Goal: Obtain resource: Download file/media

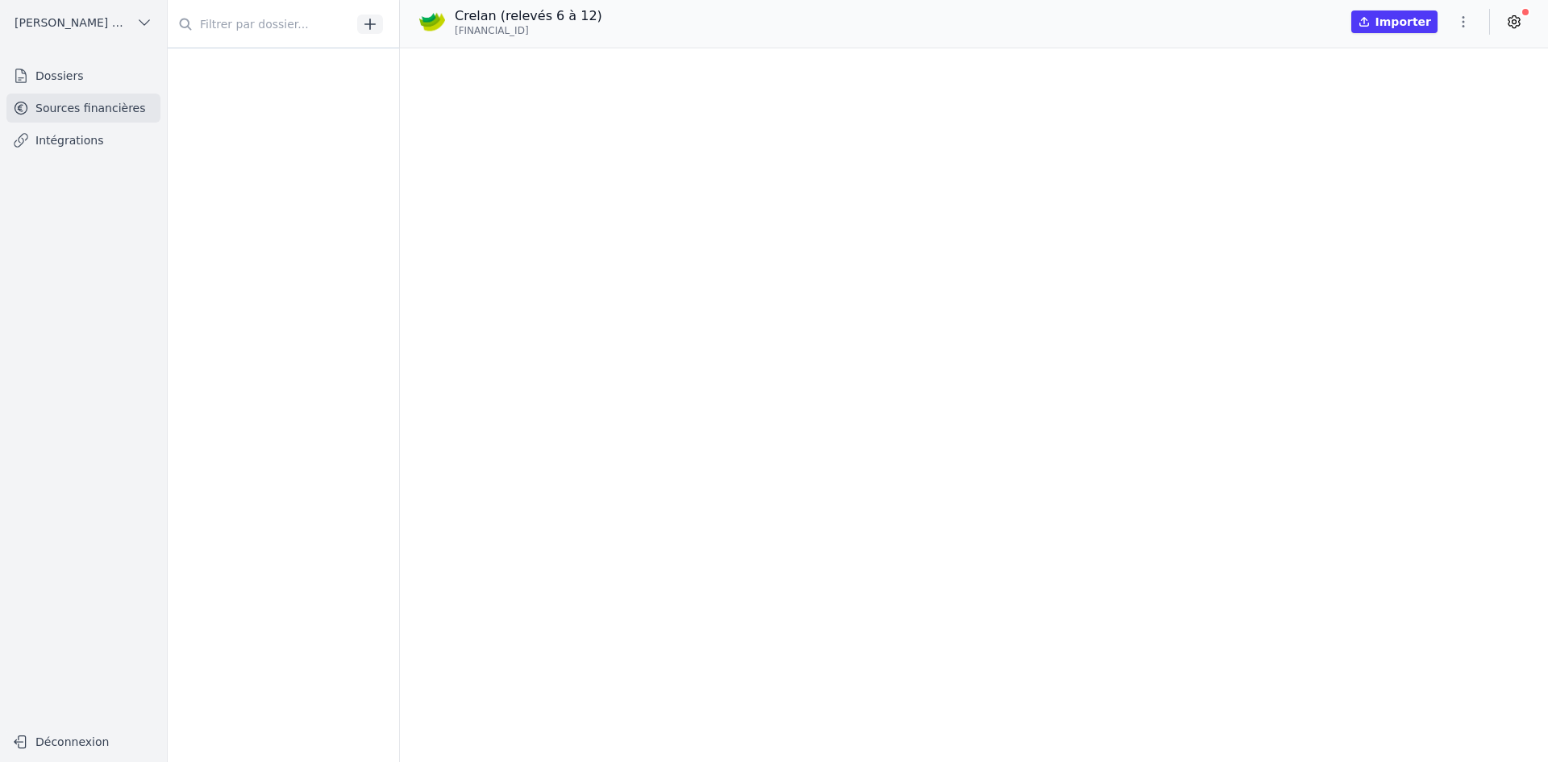
scroll to position [21982, 0]
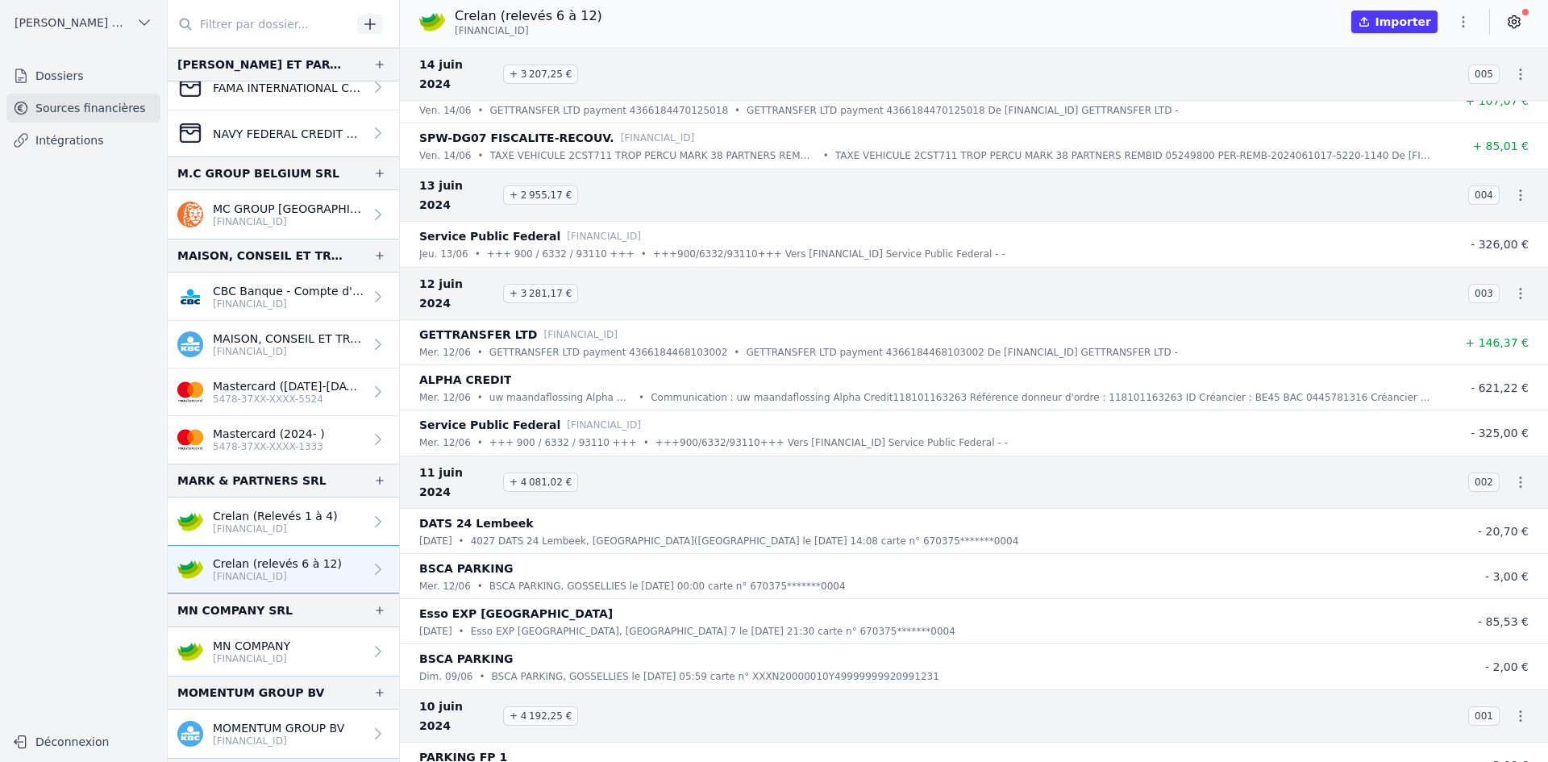
click at [344, 513] on link "Crelan (Relevés 1 à 4) [FINANCIAL_ID]" at bounding box center [283, 521] width 231 height 48
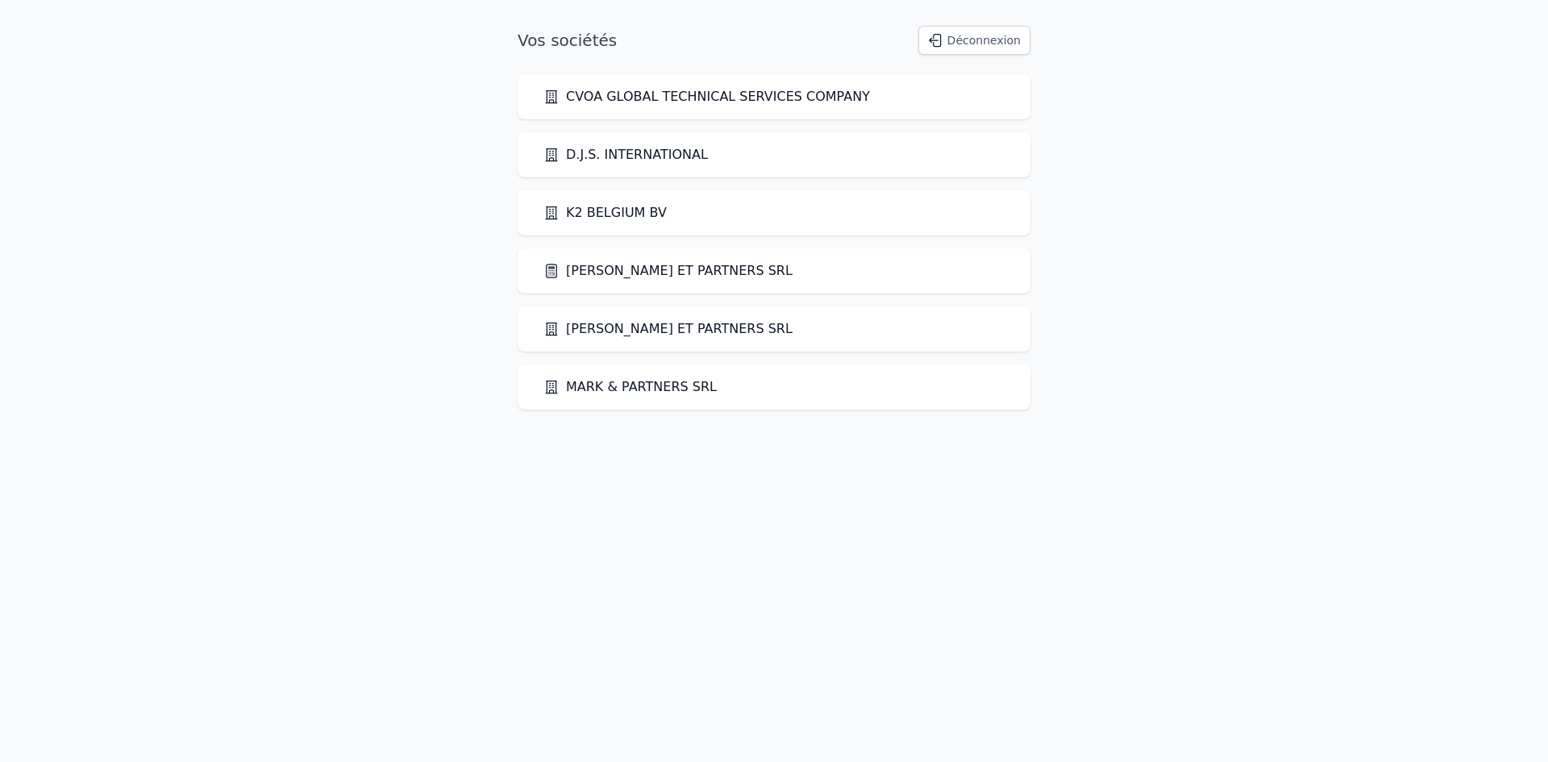
click at [617, 272] on link "[PERSON_NAME] ET PARTNERS SRL" at bounding box center [667, 270] width 249 height 19
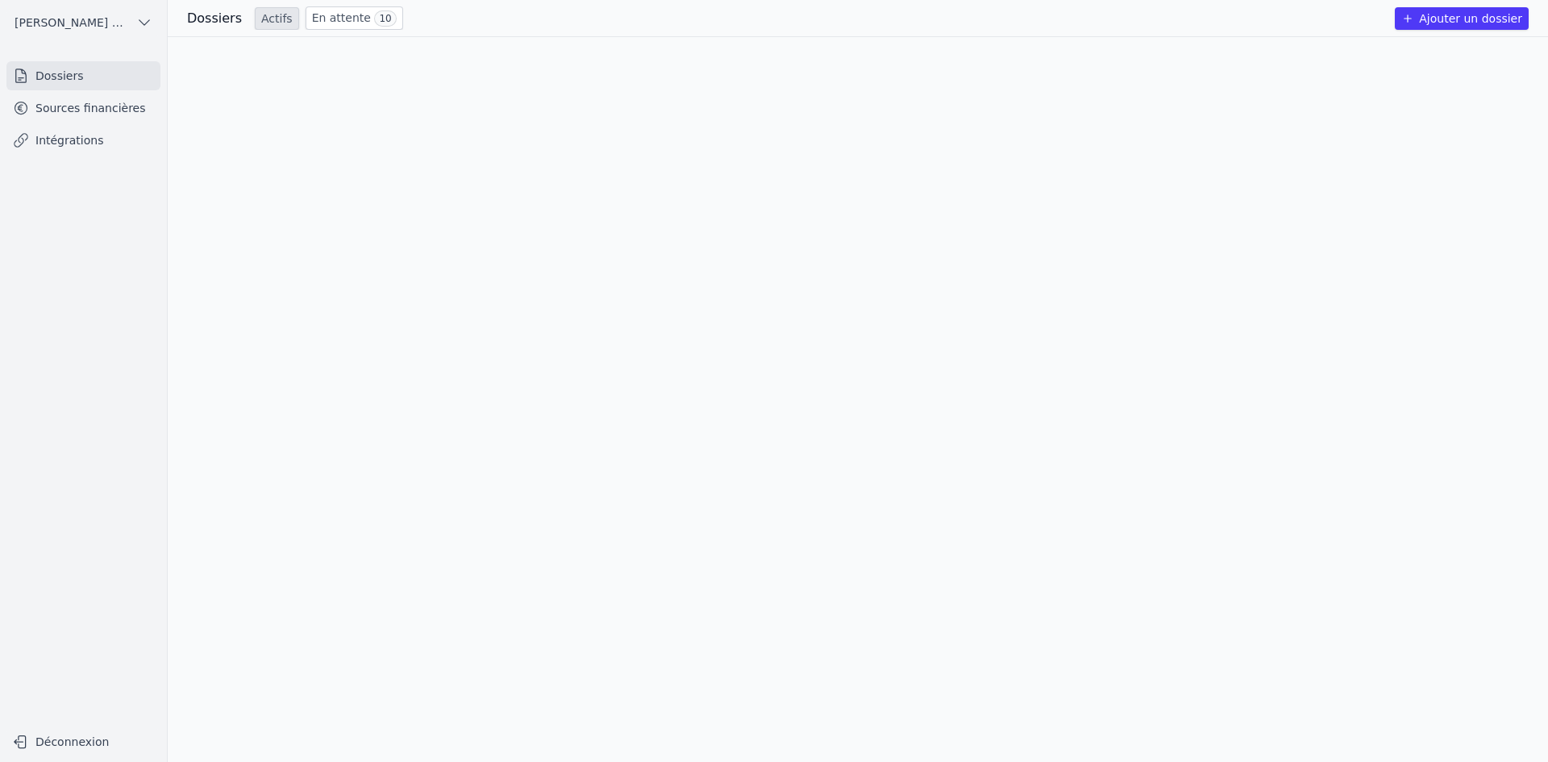
click at [108, 116] on link "Sources financières" at bounding box center [83, 108] width 154 height 29
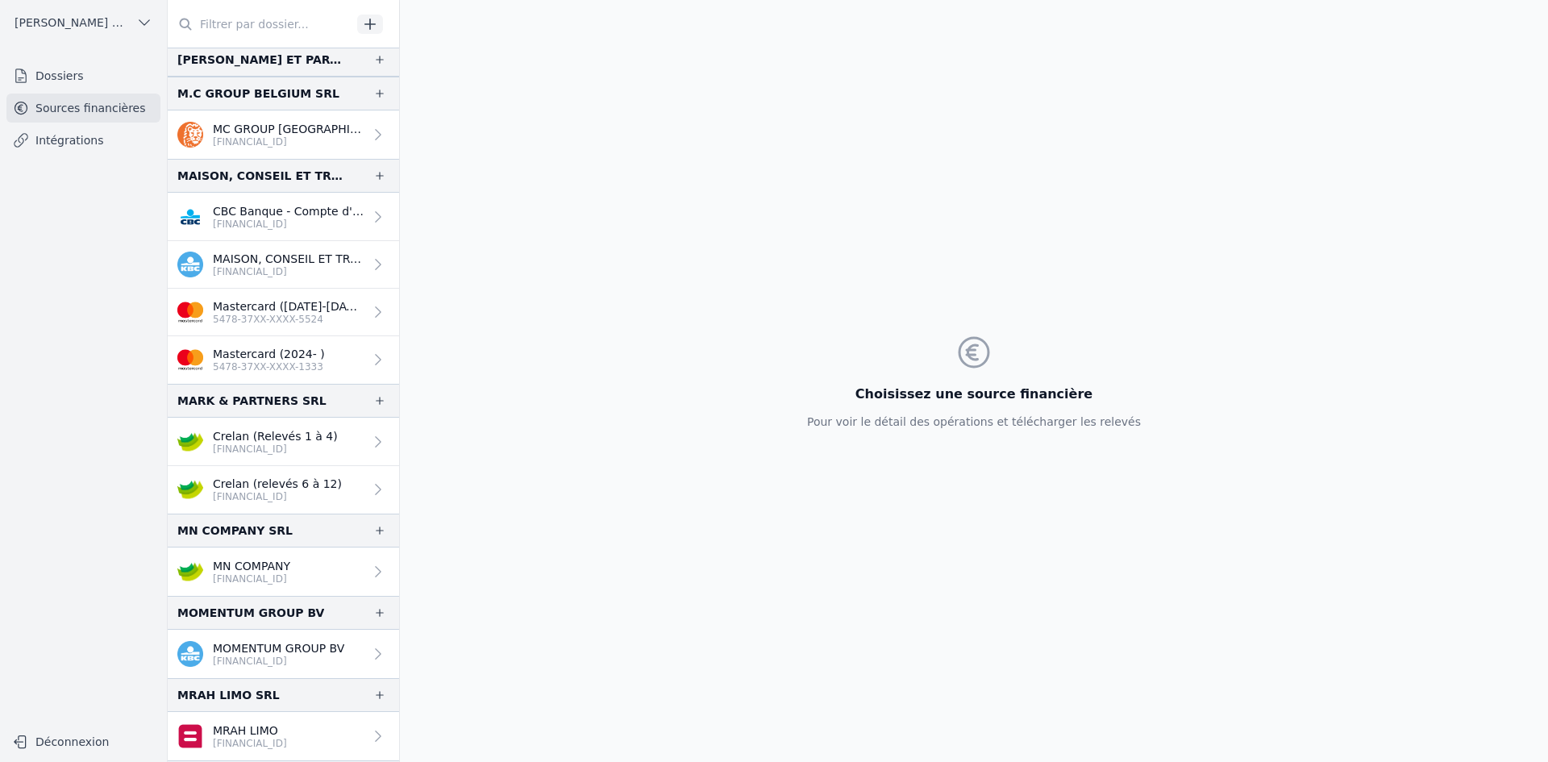
scroll to position [1693, 0]
click at [231, 427] on p "Crelan (Relevés 1 à 4)" at bounding box center [275, 435] width 125 height 16
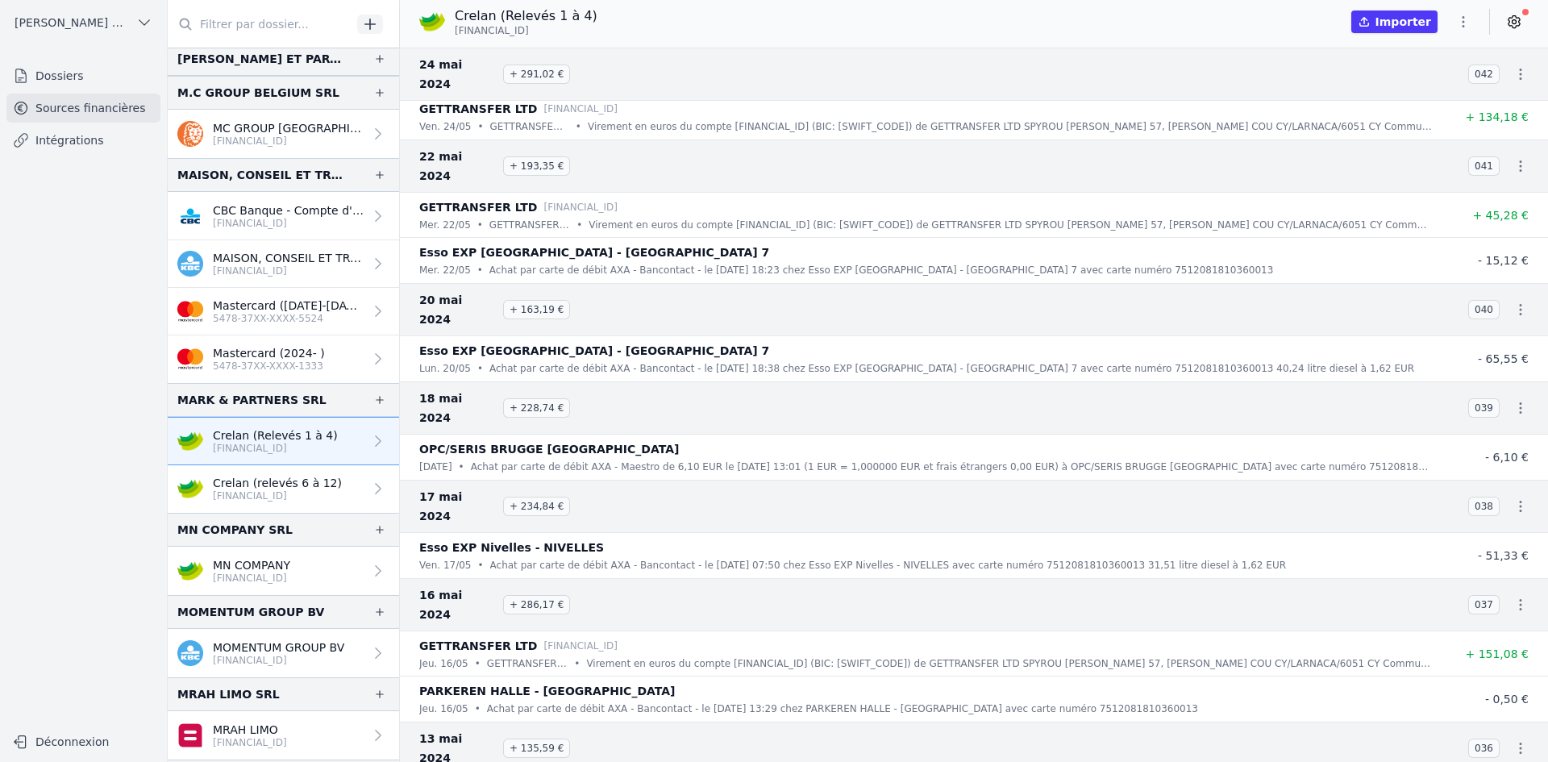
scroll to position [564, 0]
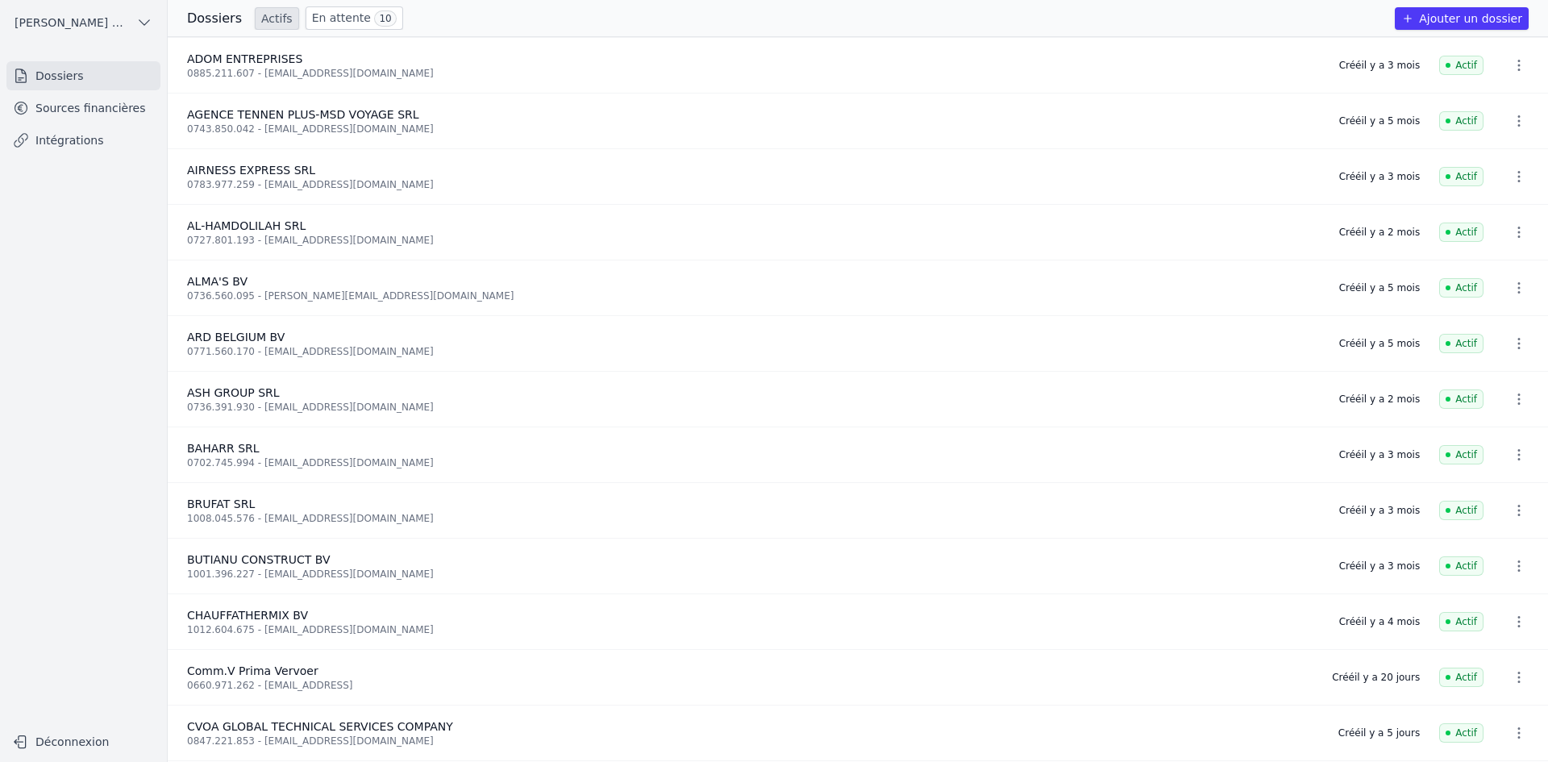
click at [132, 116] on link "Sources financières" at bounding box center [83, 108] width 154 height 29
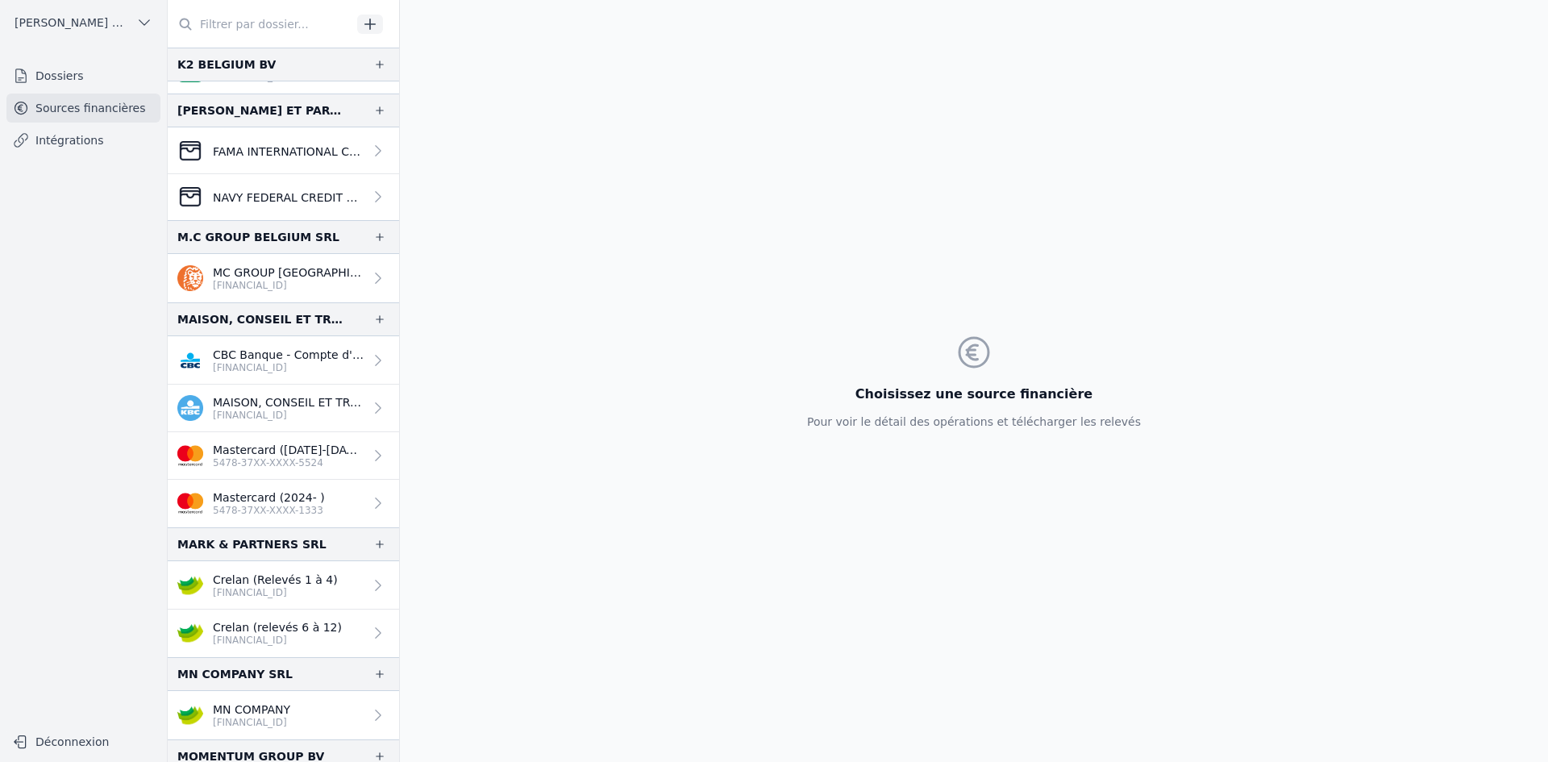
scroll to position [1693, 0]
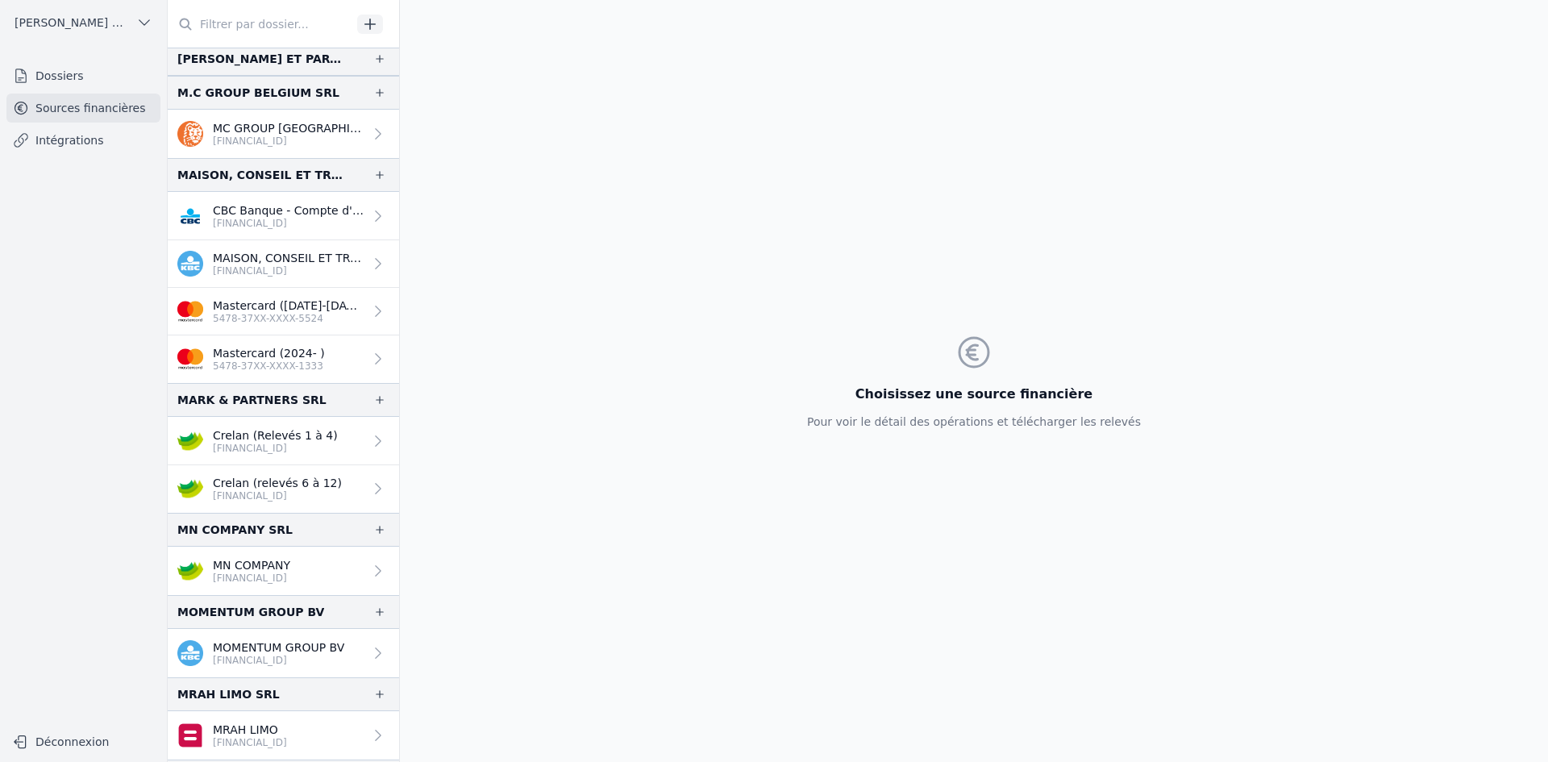
click at [229, 455] on link "Crelan (Relevés 1 à 4) [FINANCIAL_ID]" at bounding box center [283, 441] width 231 height 48
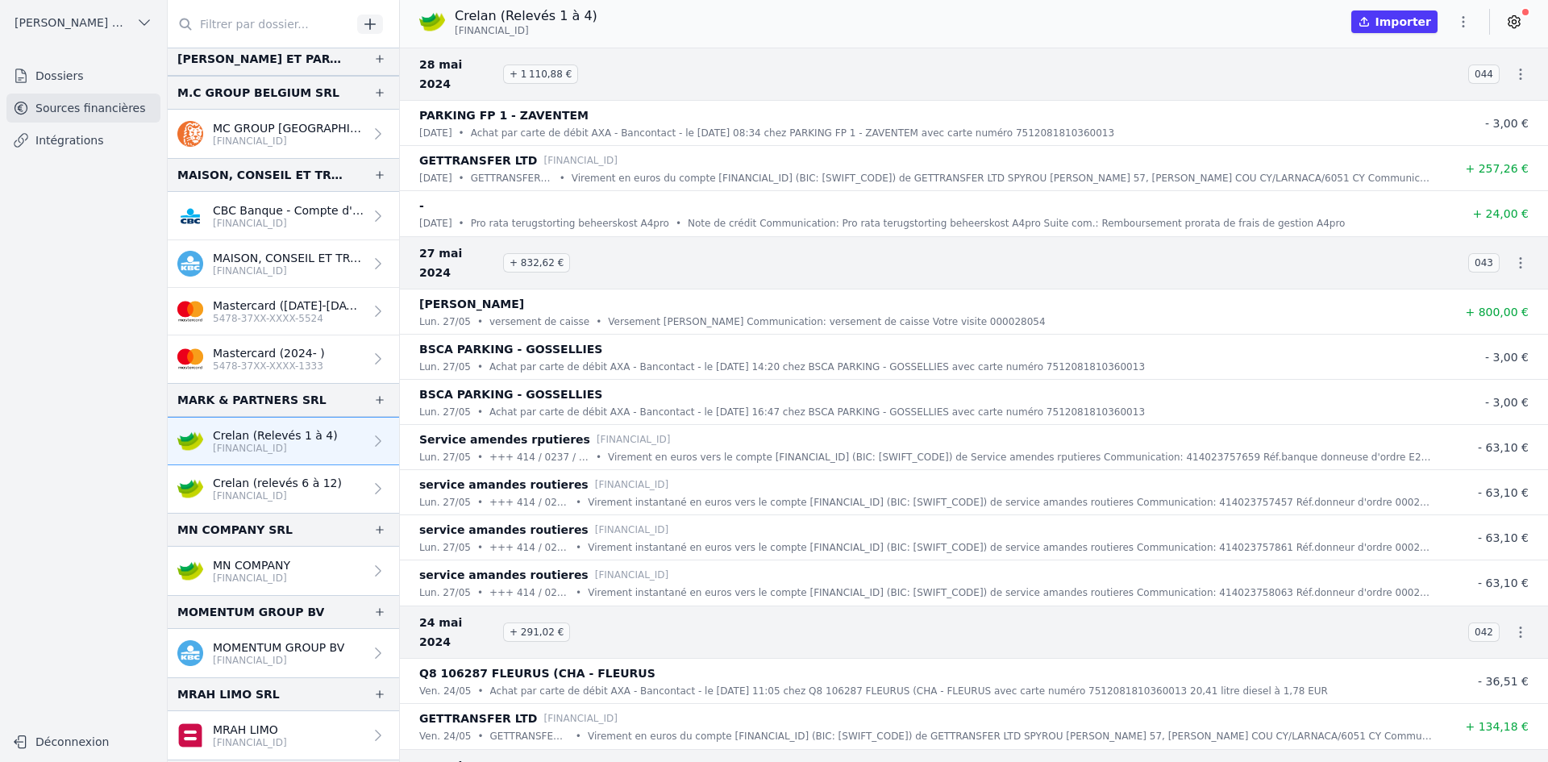
click at [1467, 22] on icon "button" at bounding box center [1463, 22] width 16 height 16
click at [1414, 80] on button "Exporter" at bounding box center [1424, 86] width 116 height 30
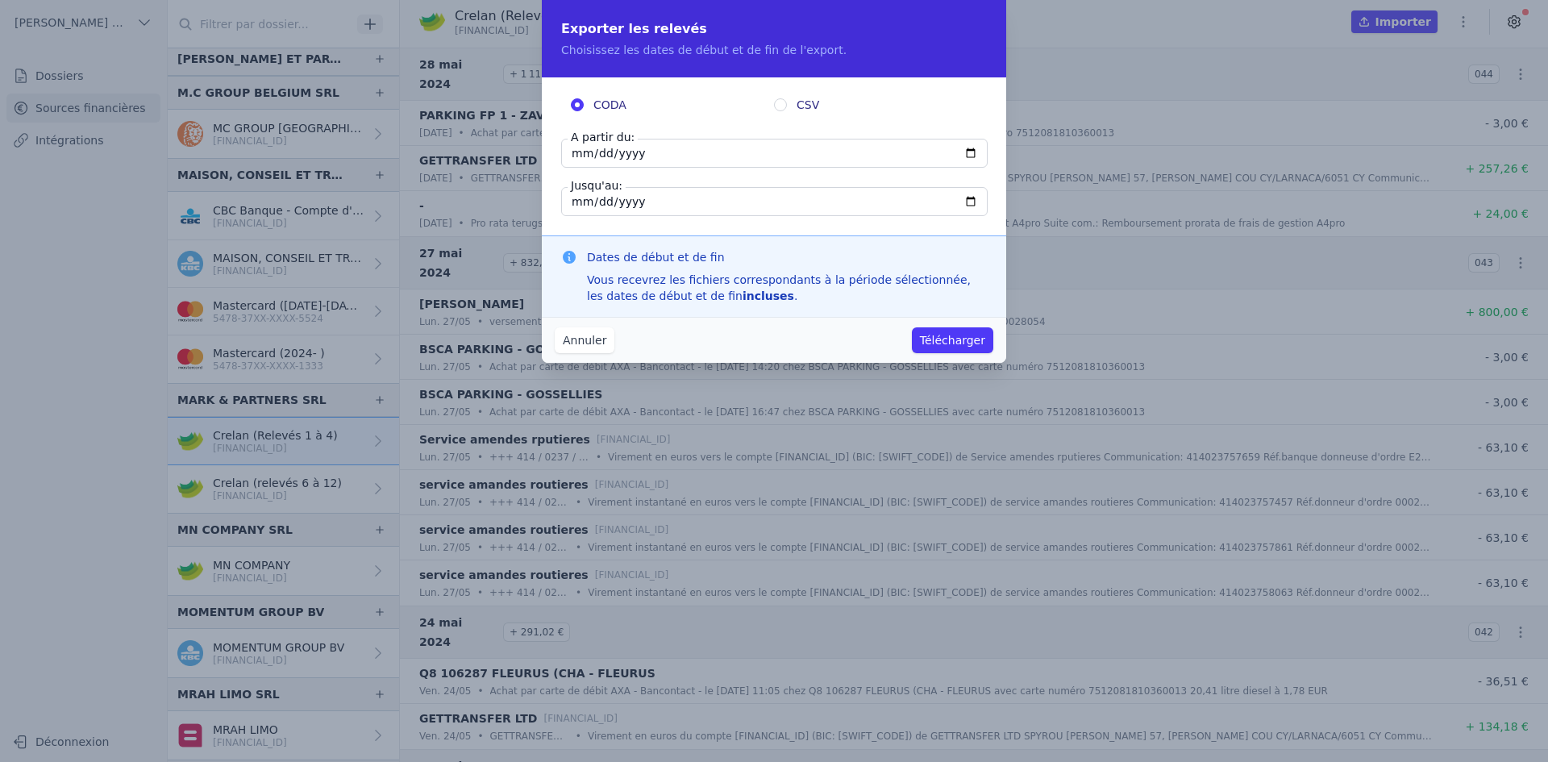
click at [584, 159] on input "[DATE]" at bounding box center [774, 153] width 426 height 29
type input "[DATE]"
click at [945, 338] on button "Télécharger" at bounding box center [952, 340] width 81 height 26
